Goal: Transaction & Acquisition: Book appointment/travel/reservation

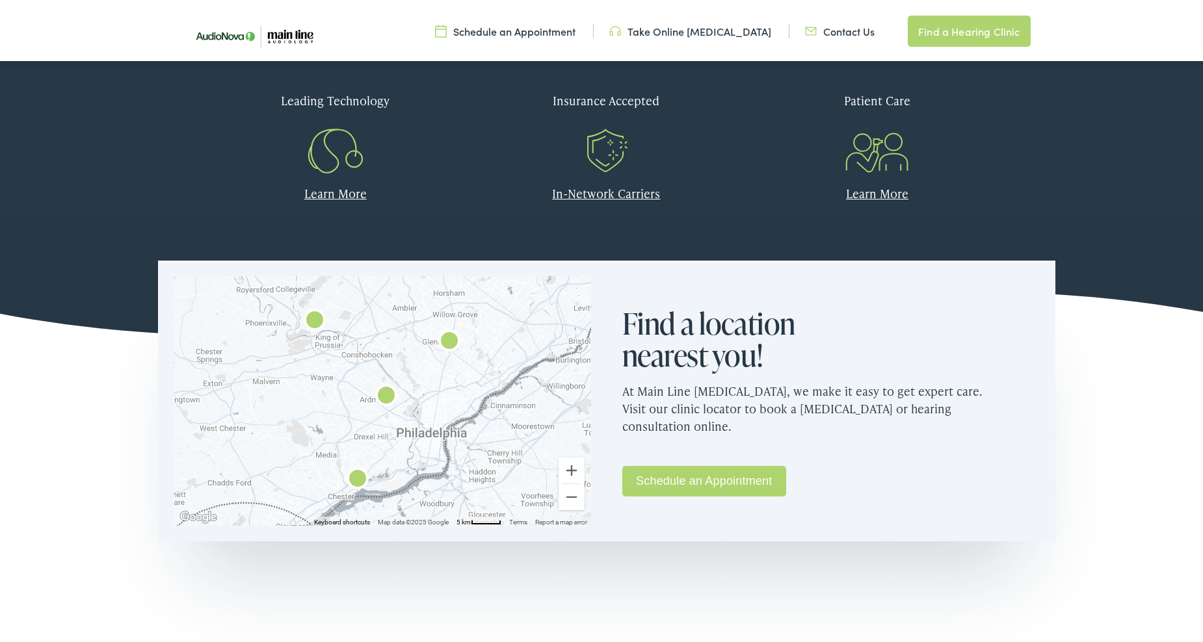
scroll to position [642, 0]
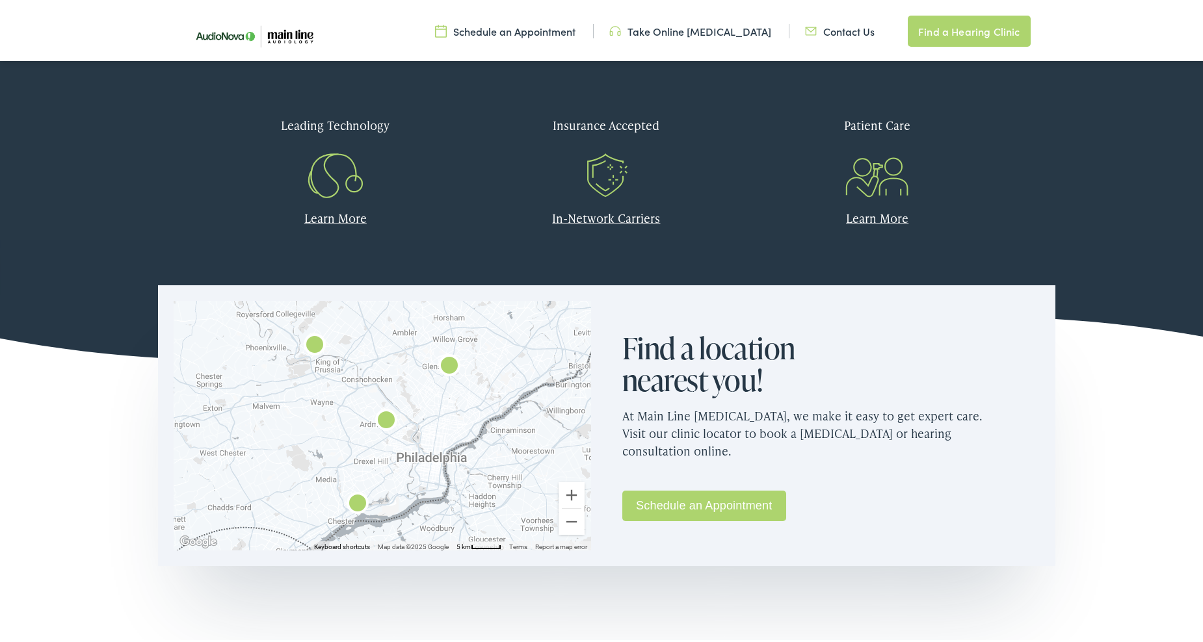
click at [722, 507] on link "Schedule an Appointment" at bounding box center [704, 503] width 164 height 31
click at [356, 502] on img "Main Line Audiology by AudioNova" at bounding box center [357, 502] width 31 height 31
